Goal: Task Accomplishment & Management: Use online tool/utility

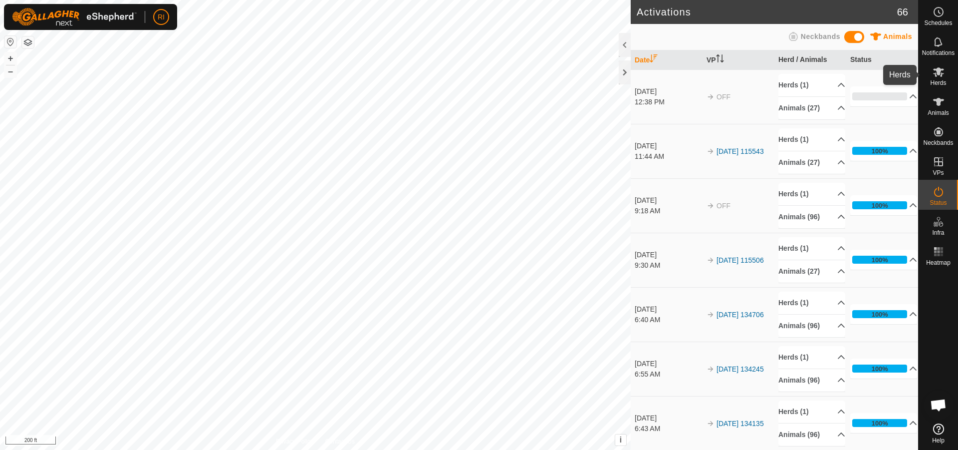
click at [938, 75] on icon at bounding box center [939, 72] width 12 height 12
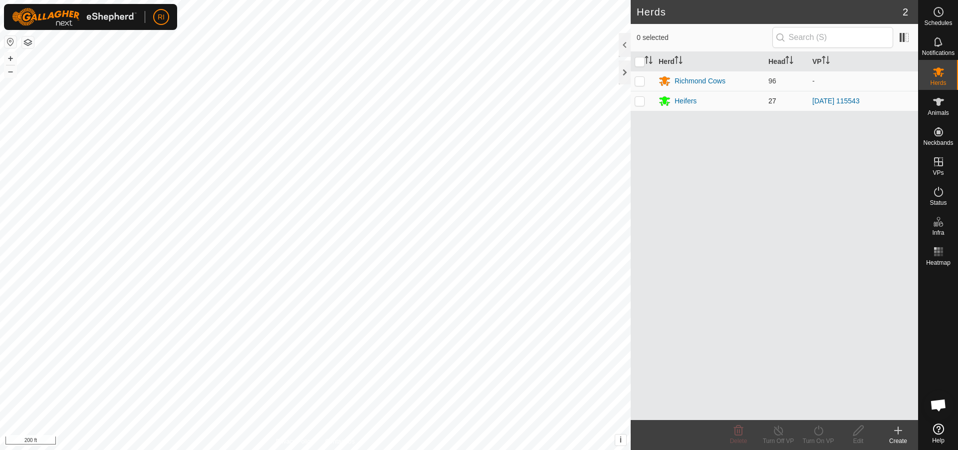
click at [642, 103] on p-checkbox at bounding box center [640, 101] width 10 height 8
checkbox input "true"
click at [822, 438] on div "Turn On VP" at bounding box center [818, 440] width 40 height 9
click at [825, 410] on link "Now" at bounding box center [848, 408] width 99 height 20
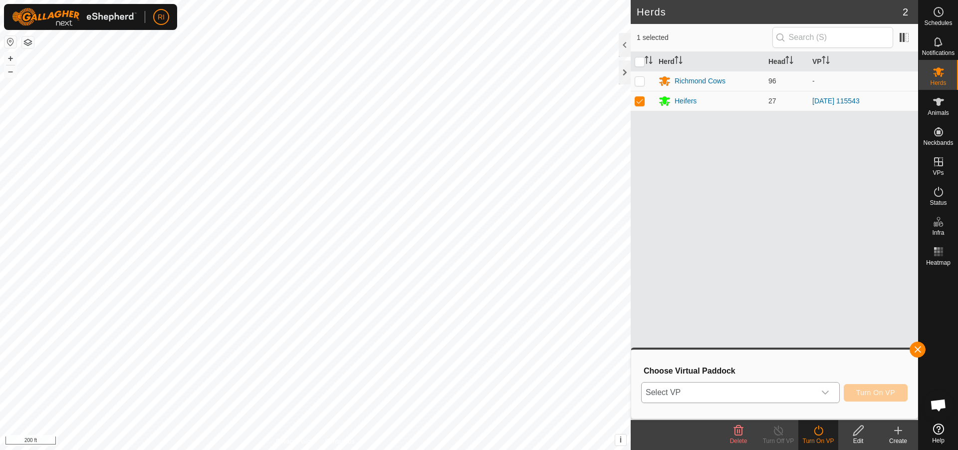
click at [828, 398] on div "dropdown trigger" at bounding box center [825, 392] width 20 height 20
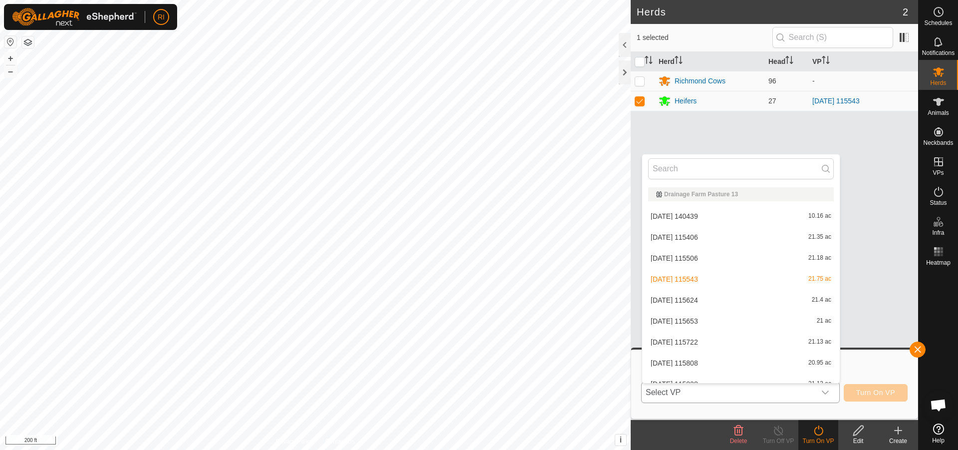
scroll to position [11, 0]
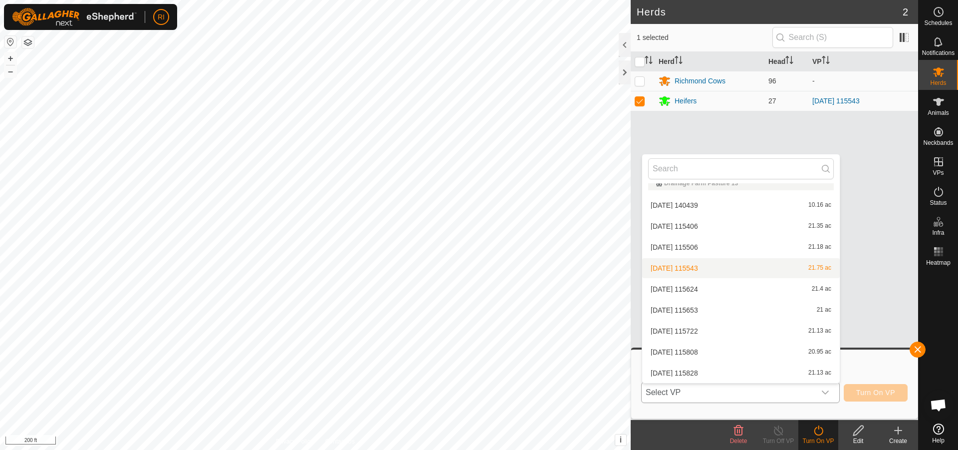
click at [718, 269] on li "[DATE] 115543 21.75 ac" at bounding box center [741, 268] width 198 height 20
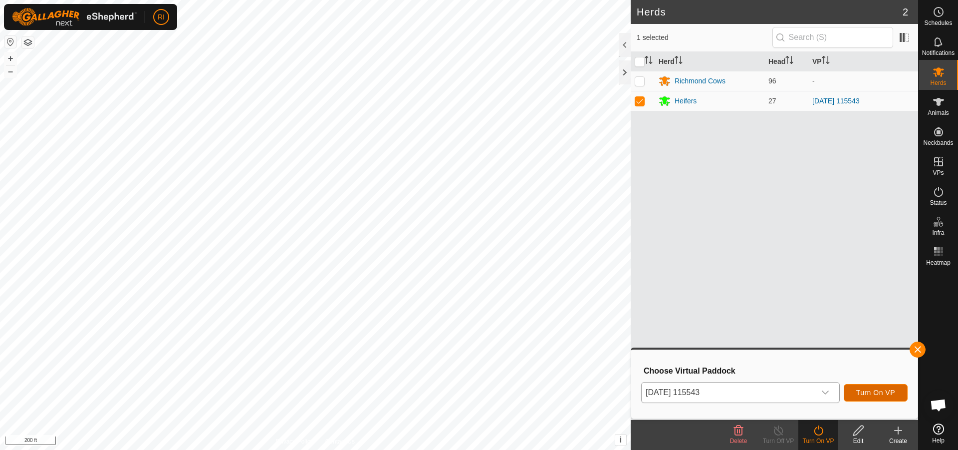
click at [863, 396] on span "Turn On VP" at bounding box center [875, 392] width 39 height 8
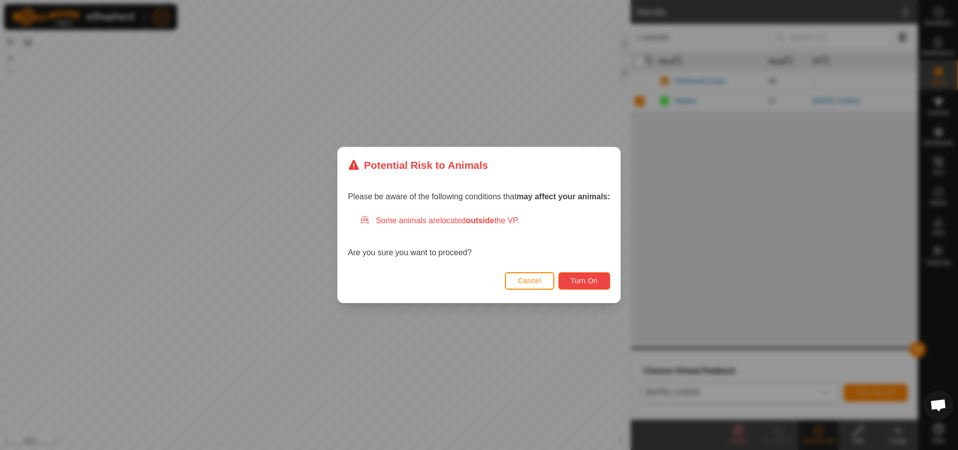
click at [592, 277] on span "Turn On" at bounding box center [584, 280] width 27 height 8
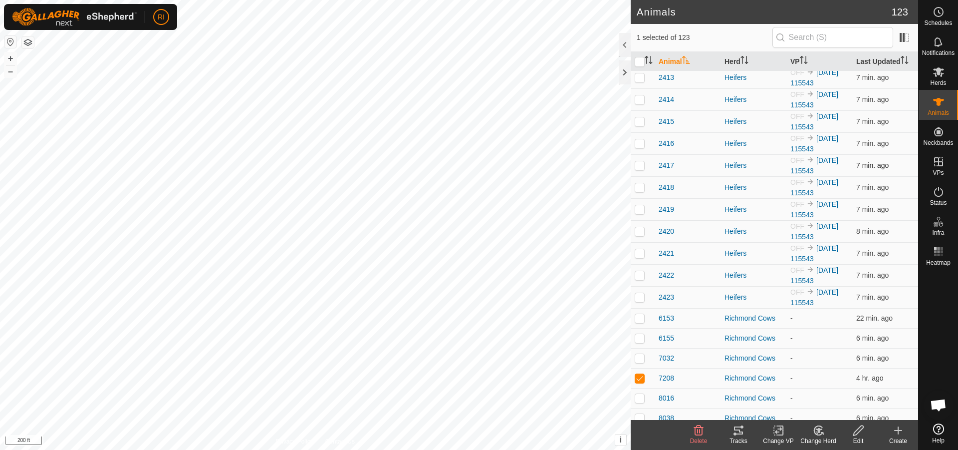
scroll to position [1996, 0]
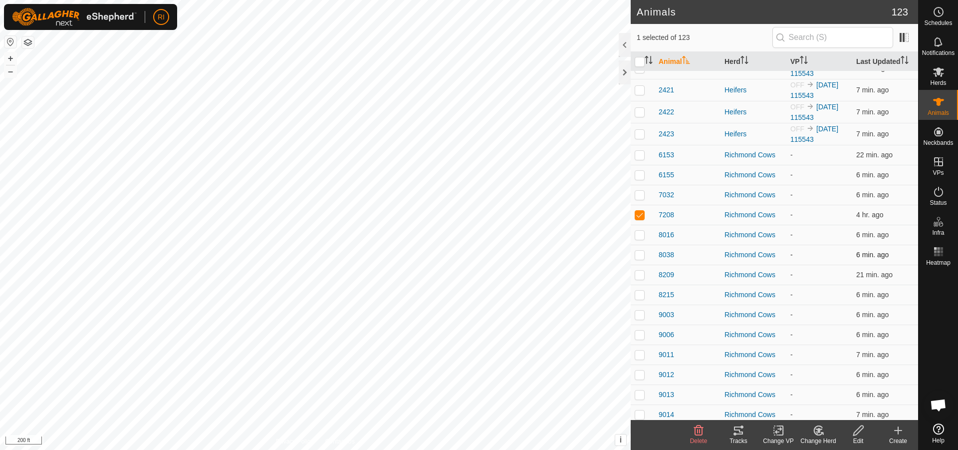
checkbox input "false"
click at [938, 77] on icon at bounding box center [939, 72] width 12 height 12
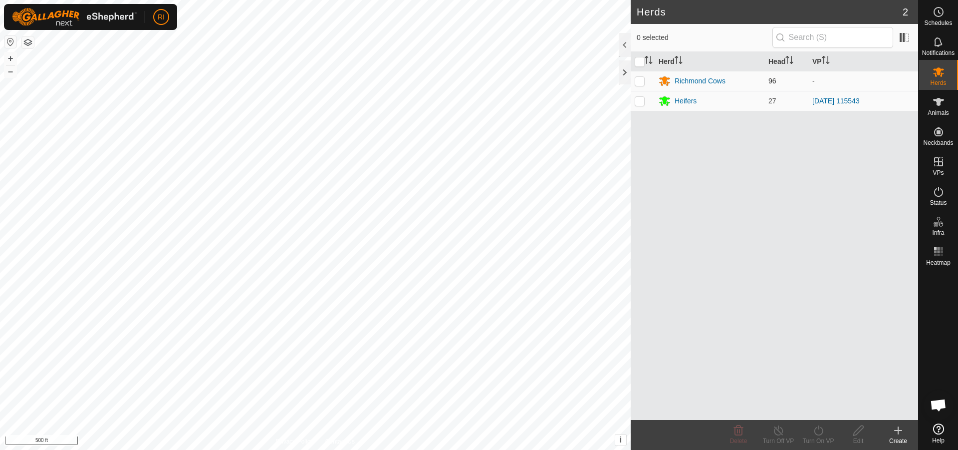
click at [638, 77] on p-checkbox at bounding box center [640, 81] width 10 height 8
checkbox input "true"
click at [936, 44] on icon at bounding box center [939, 42] width 12 height 12
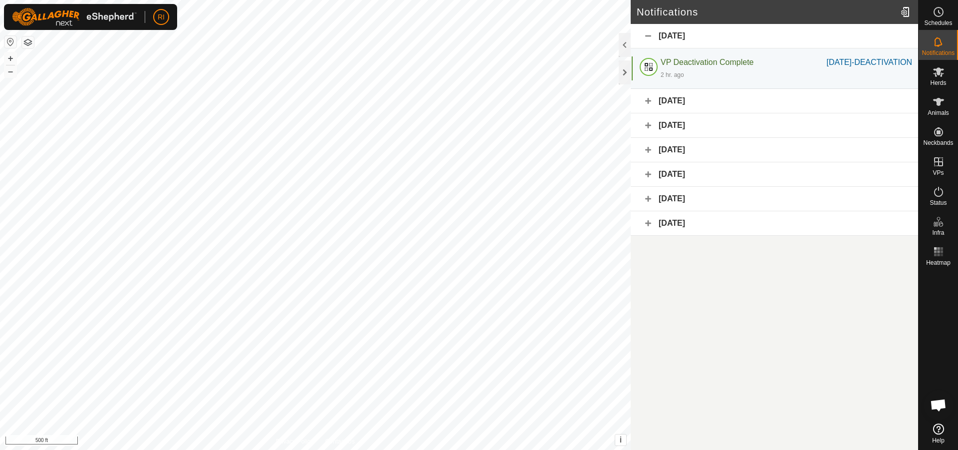
click at [690, 113] on div "[DATE]" at bounding box center [774, 101] width 287 height 24
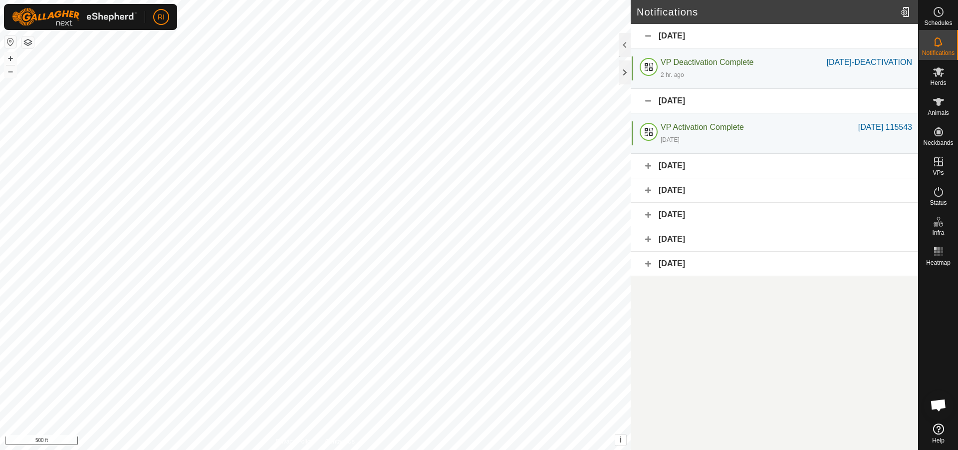
click at [690, 112] on div "[DATE]" at bounding box center [774, 101] width 287 height 24
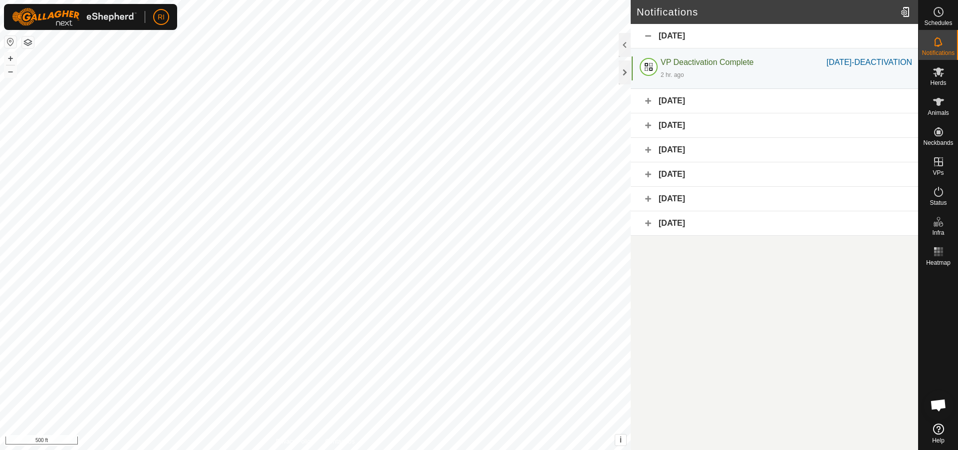
click at [686, 135] on div "[DATE]" at bounding box center [774, 125] width 287 height 24
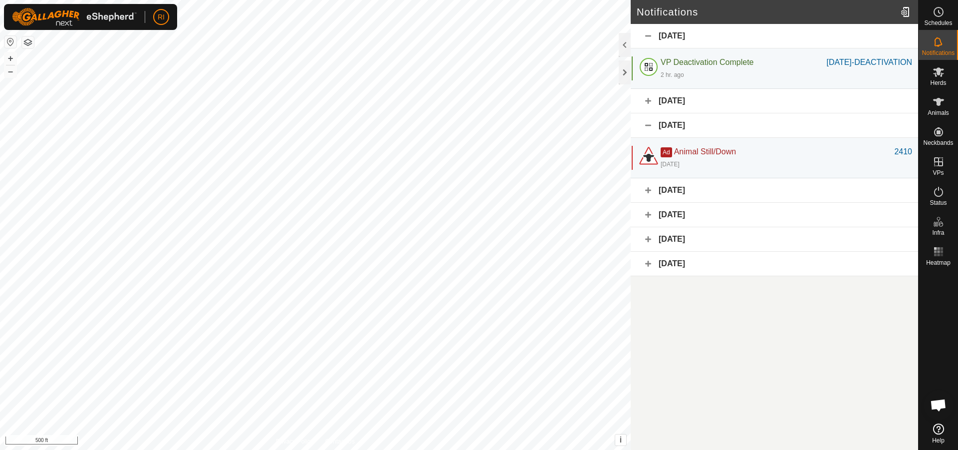
click at [686, 135] on div "[DATE]" at bounding box center [774, 125] width 287 height 24
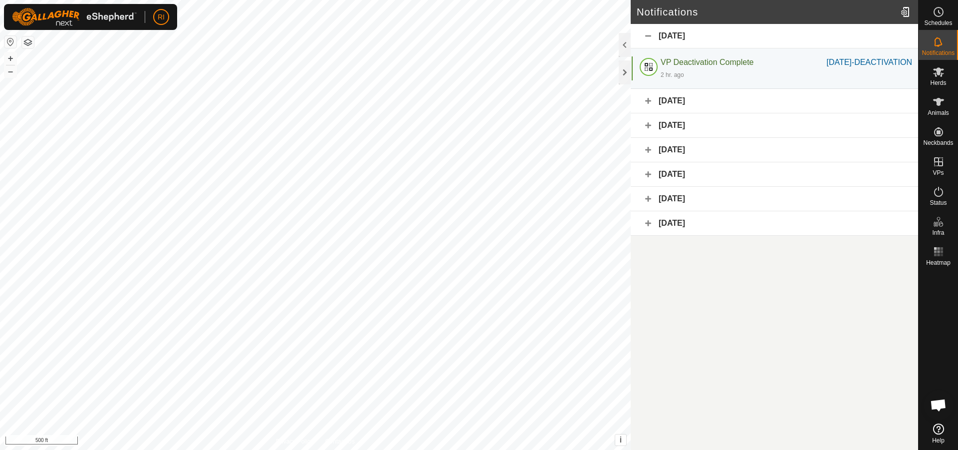
click at [683, 161] on div "[DATE]" at bounding box center [774, 150] width 287 height 24
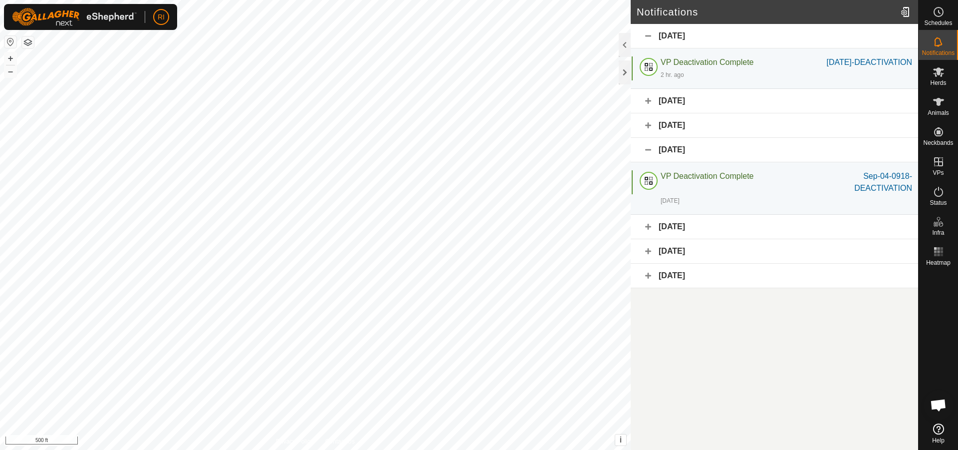
click at [683, 161] on div "[DATE]" at bounding box center [774, 150] width 287 height 24
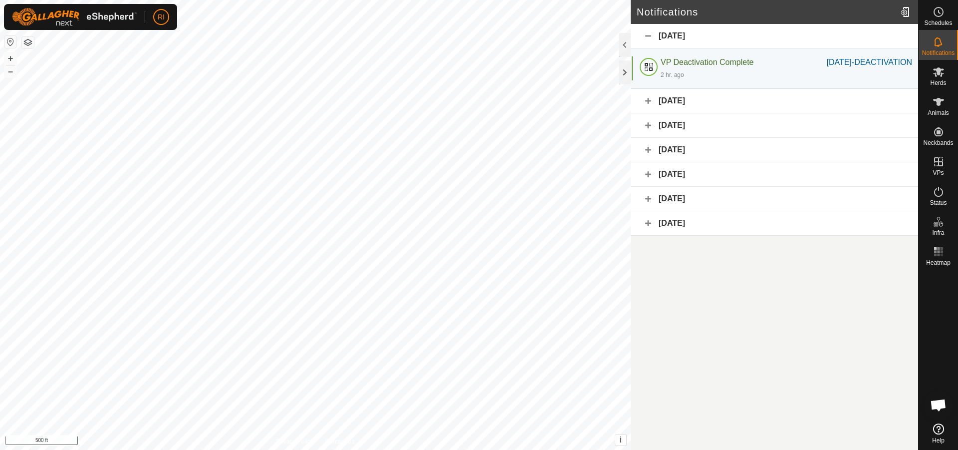
click at [682, 132] on div "[DATE]" at bounding box center [774, 125] width 287 height 24
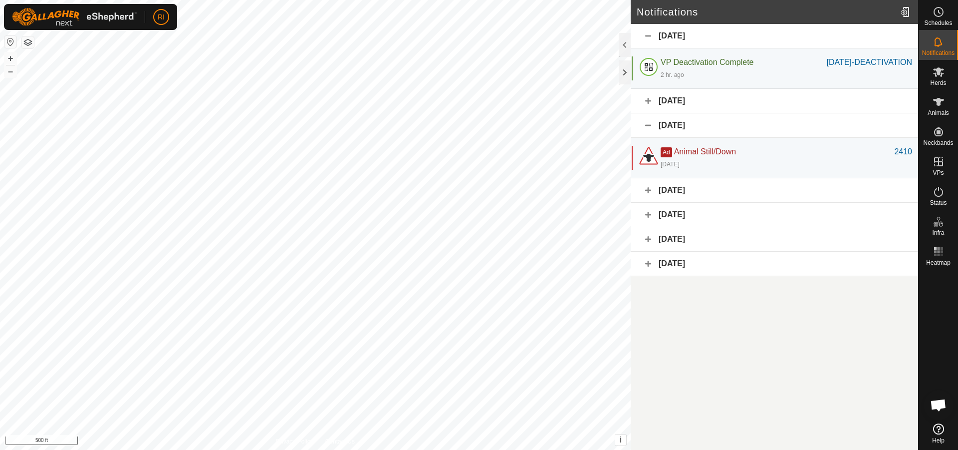
click at [682, 132] on div "[DATE]" at bounding box center [774, 125] width 287 height 24
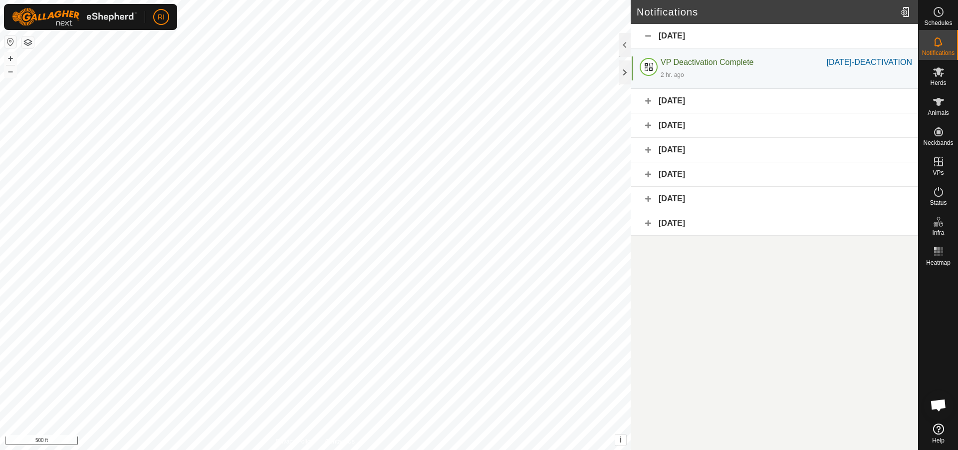
click at [677, 39] on div "[DATE]" at bounding box center [774, 36] width 287 height 24
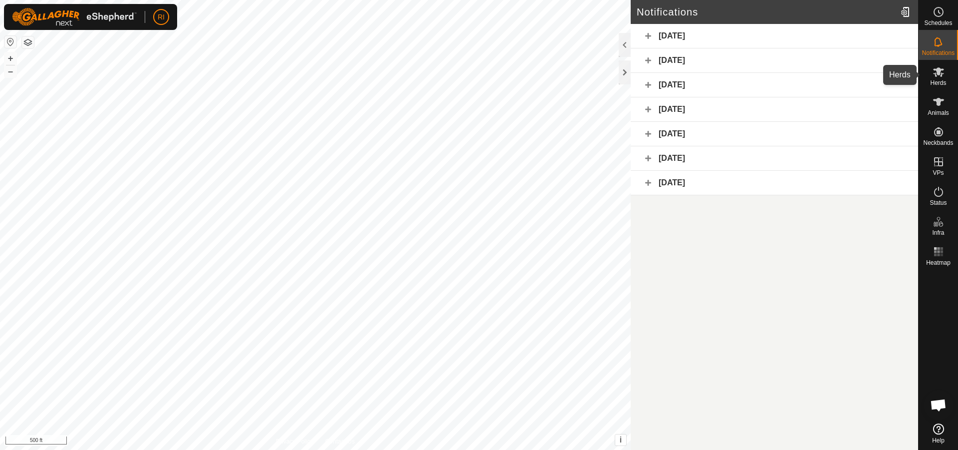
click at [943, 80] on span "Herds" at bounding box center [938, 83] width 16 height 6
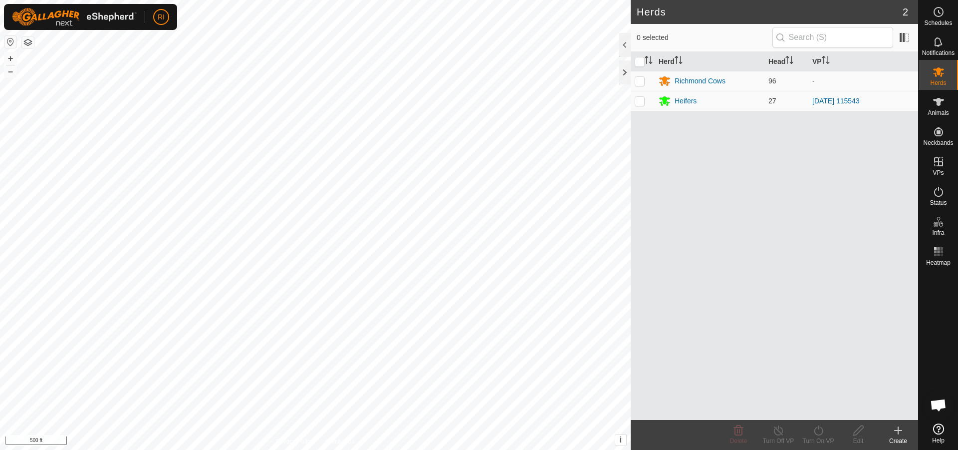
click at [641, 102] on p-checkbox at bounding box center [640, 101] width 10 height 8
click at [643, 100] on p-checkbox at bounding box center [640, 101] width 10 height 8
checkbox input "false"
